Goal: Task Accomplishment & Management: Complete application form

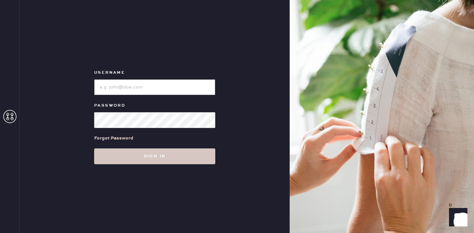
click at [163, 93] on input "loginName" at bounding box center [154, 87] width 121 height 16
type input "reformationsantamonica"
click at [94, 148] on button "Sign in" at bounding box center [154, 156] width 121 height 16
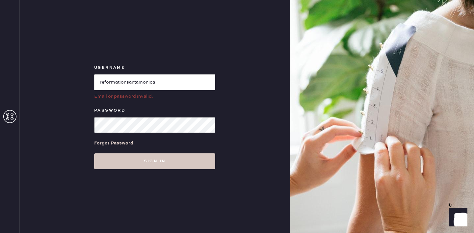
click at [91, 124] on form "Username Email or password invalid. Password Forgot Password Sign in" at bounding box center [155, 116] width 132 height 105
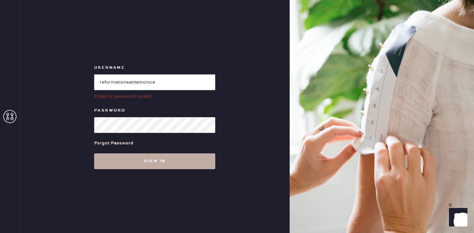
click at [148, 159] on button "Sign in" at bounding box center [154, 161] width 121 height 16
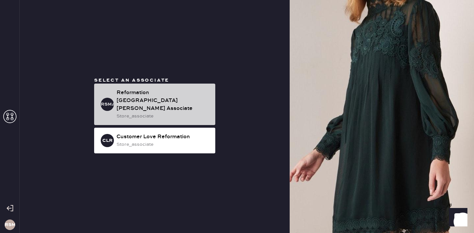
click at [163, 99] on div "Reformation Santa Monica Associate" at bounding box center [164, 101] width 94 height 24
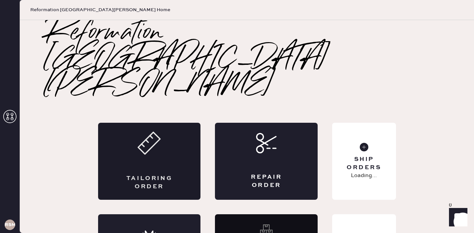
click at [158, 123] on div "Tailoring Order" at bounding box center [149, 161] width 103 height 77
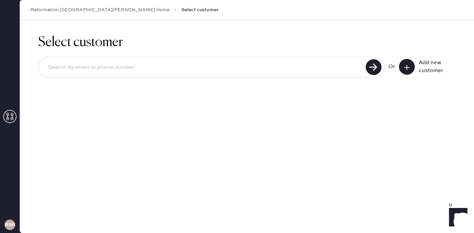
click at [405, 67] on icon at bounding box center [407, 67] width 7 height 7
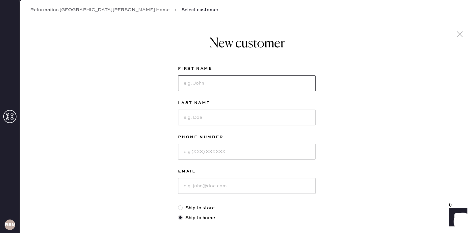
click at [290, 82] on input at bounding box center [247, 83] width 138 height 16
type input "Christina"
type input "Ziegler"
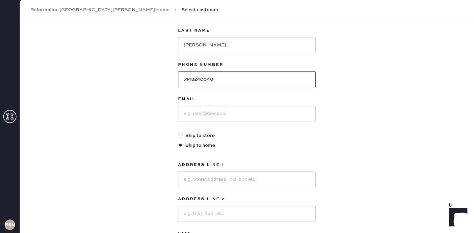
scroll to position [73, 0]
type input "7148240048"
click at [253, 116] on input at bounding box center [247, 113] width 138 height 16
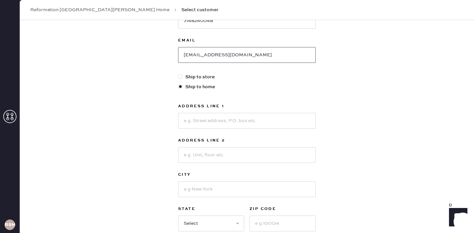
scroll to position [135, 0]
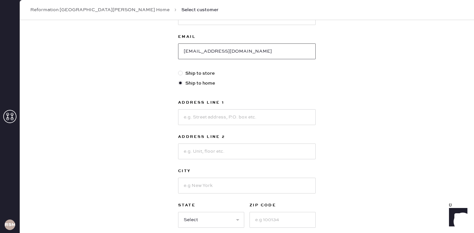
type input "christinaziegler411@gmail.com"
click at [220, 116] on input at bounding box center [247, 117] width 138 height 16
type input "2620 11th St"
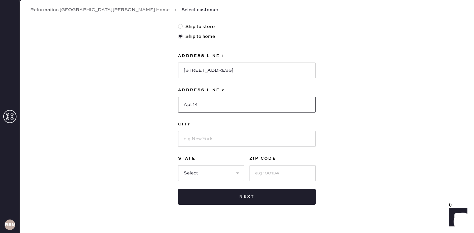
scroll to position [195, 0]
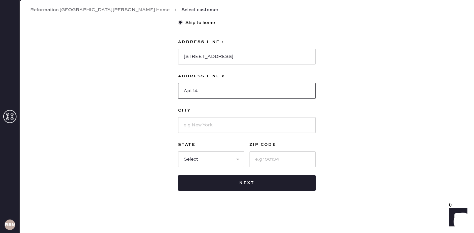
type input "Apt 14"
click at [214, 126] on input at bounding box center [247, 125] width 138 height 16
type input "Santa Monica"
click at [205, 155] on select "Select AK AL AR AZ CA CO CT DC DE FL GA HI IA ID IL IN KS KY LA MA MD ME MI MN …" at bounding box center [211, 159] width 66 height 16
select select "CA"
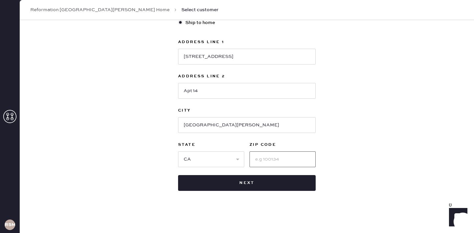
click at [269, 157] on input at bounding box center [283, 159] width 66 height 16
type input "90405"
click at [345, 87] on div "New customer First Name Christina Last Name Ziegler Phone Number 7148240048 Ema…" at bounding box center [247, 29] width 454 height 408
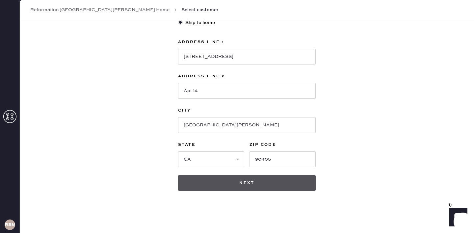
click at [280, 178] on button "Next" at bounding box center [247, 183] width 138 height 16
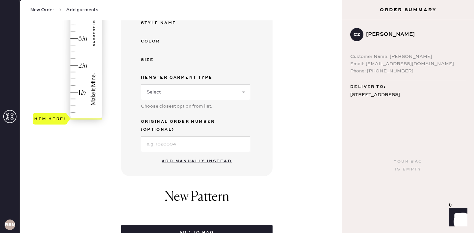
scroll to position [169, 0]
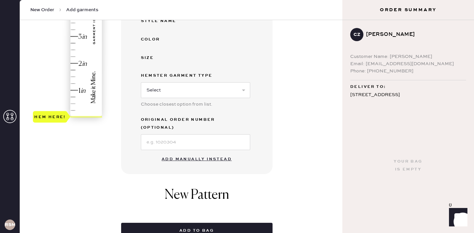
click at [192, 154] on button "Add manually instead" at bounding box center [197, 159] width 78 height 13
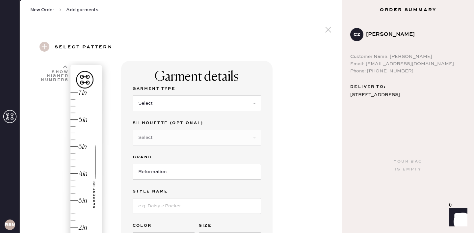
scroll to position [0, 0]
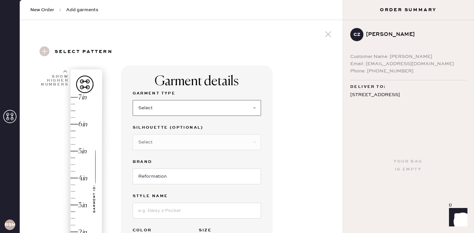
click at [180, 107] on select "Select Basic Skirt Jeans Leggings Pants Shorts Basic Sleeved Dress Basic Sleeve…" at bounding box center [197, 108] width 128 height 16
select select "2"
click at [179, 143] on select "Select Shorts Cropped Flare Boot Cut Straight Skinny Other" at bounding box center [197, 142] width 128 height 16
select select "6"
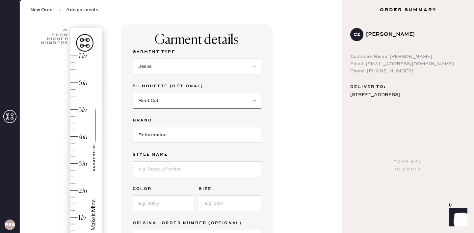
scroll to position [42, 0]
click at [177, 167] on input at bounding box center [197, 169] width 128 height 16
click at [169, 198] on input at bounding box center [164, 203] width 62 height 16
click at [224, 172] on input "Cary Low Waist Jeans" at bounding box center [197, 169] width 128 height 16
type input "Cary Low Waist Jeans No Waistband"
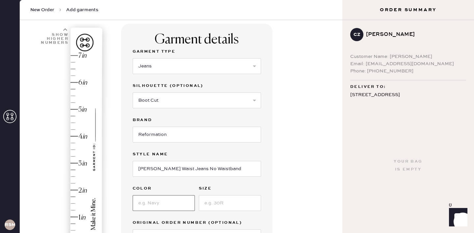
click at [156, 200] on input at bounding box center [164, 203] width 62 height 16
type input "Colorado"
click at [221, 201] on input at bounding box center [230, 203] width 62 height 16
type input "25"
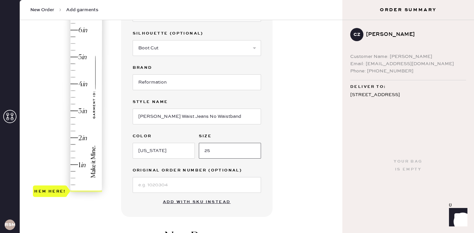
scroll to position [99, 0]
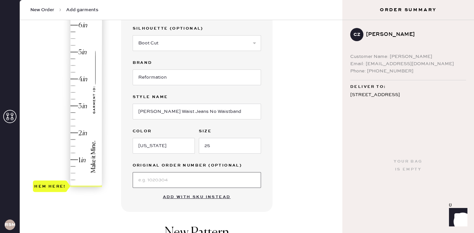
click at [207, 177] on input at bounding box center [197, 180] width 128 height 16
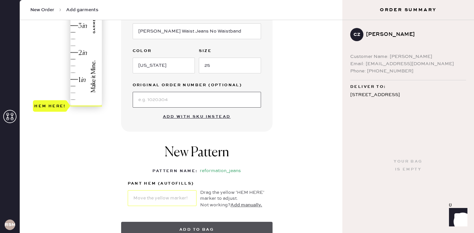
scroll to position [180, 0]
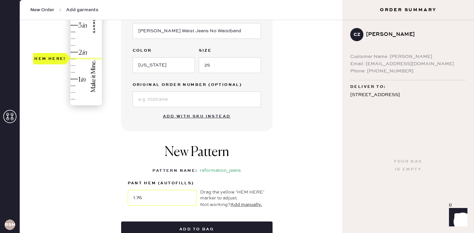
click at [91, 58] on div "Hem here!" at bounding box center [68, 12] width 70 height 194
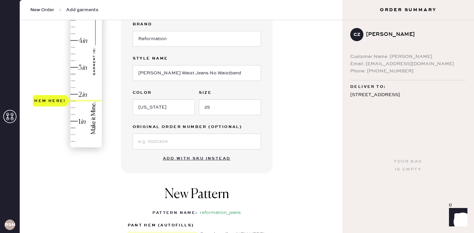
scroll to position [129, 0]
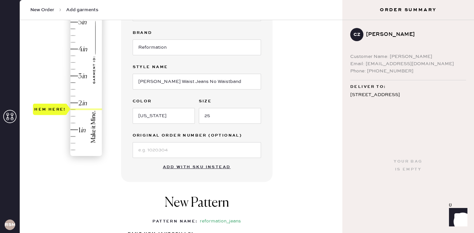
type input "3.5"
click at [75, 64] on div "Hem here!" at bounding box center [68, 62] width 70 height 194
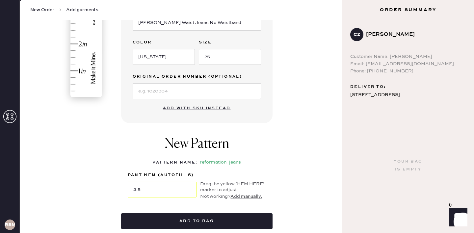
scroll to position [211, 0]
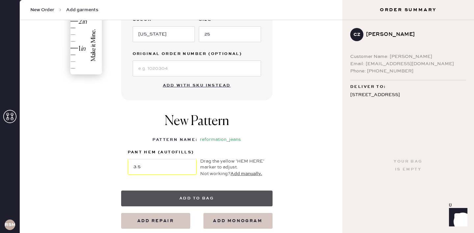
click at [195, 198] on button "Add to bag" at bounding box center [196, 199] width 151 height 16
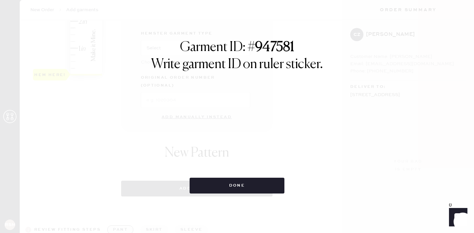
select select "2"
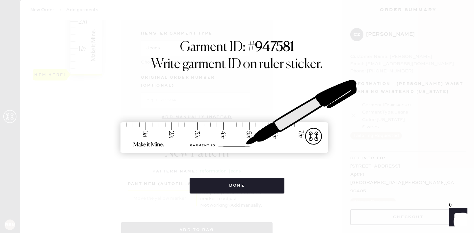
click at [271, 162] on img at bounding box center [237, 117] width 247 height 109
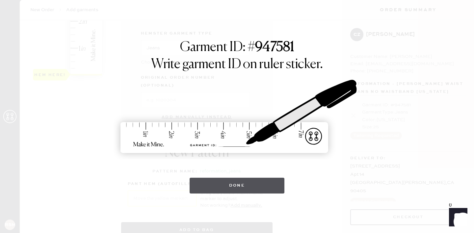
click at [247, 184] on button "Done" at bounding box center [237, 186] width 95 height 16
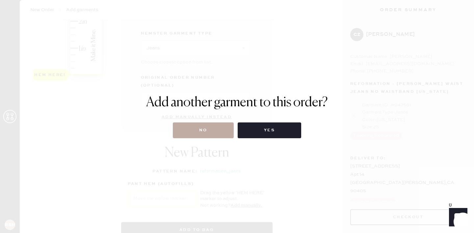
click at [217, 132] on button "No" at bounding box center [203, 130] width 61 height 16
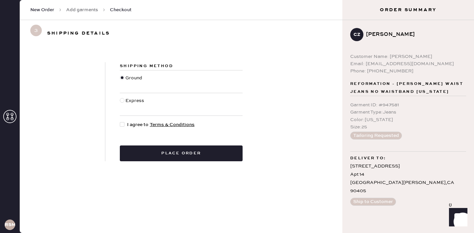
click at [122, 124] on div at bounding box center [122, 124] width 5 height 5
click at [120, 121] on input "I agree to Terms & Conditions" at bounding box center [120, 121] width 0 height 0
checkbox input "true"
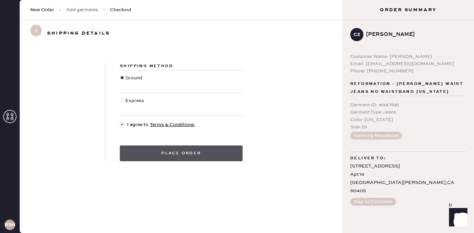
click at [194, 153] on button "Place order" at bounding box center [181, 154] width 123 height 16
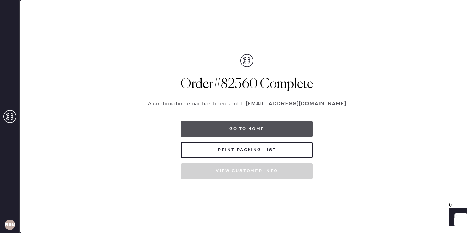
click at [254, 127] on button "Go to home" at bounding box center [247, 129] width 132 height 16
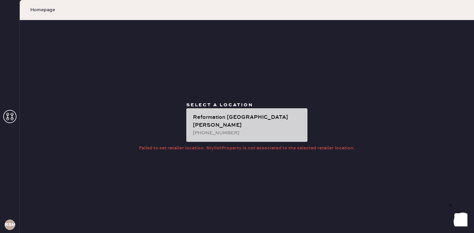
click at [247, 129] on div "[PHONE_NUMBER]" at bounding box center [247, 132] width 109 height 7
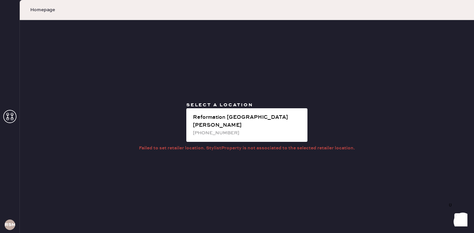
click at [47, 10] on span "Homepage" at bounding box center [42, 10] width 25 height 7
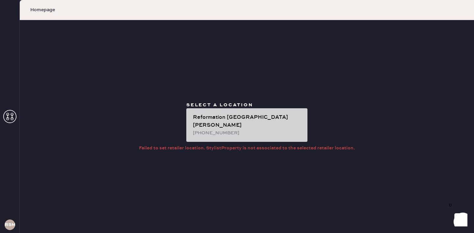
click at [294, 129] on div "[PHONE_NUMBER]" at bounding box center [247, 132] width 109 height 7
click at [241, 122] on div "Reformation [GEOGRAPHIC_DATA][PERSON_NAME]" at bounding box center [247, 122] width 109 height 16
click at [272, 122] on div "Reformation [GEOGRAPHIC_DATA][PERSON_NAME]" at bounding box center [247, 122] width 109 height 16
click at [245, 130] on div "[PHONE_NUMBER]" at bounding box center [247, 132] width 109 height 7
